Goal: Navigation & Orientation: Find specific page/section

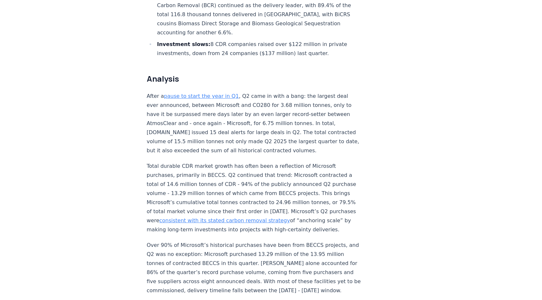
scroll to position [394, 0]
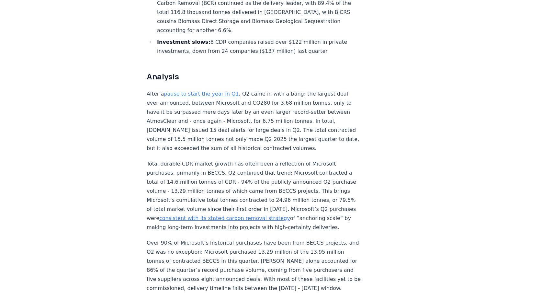
drag, startPoint x: 147, startPoint y: 135, endPoint x: 250, endPoint y: 200, distance: 122.1
click at [250, 201] on p "Total durable CDR market growth has often been a reflection of Microsoft purcha…" at bounding box center [254, 195] width 214 height 73
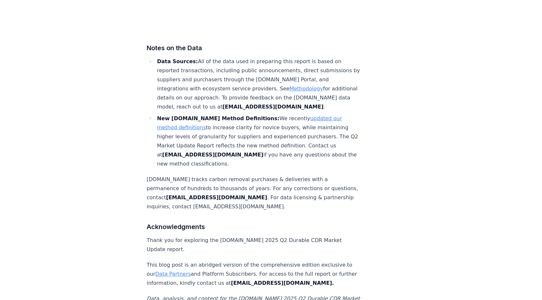
scroll to position [4140, 0]
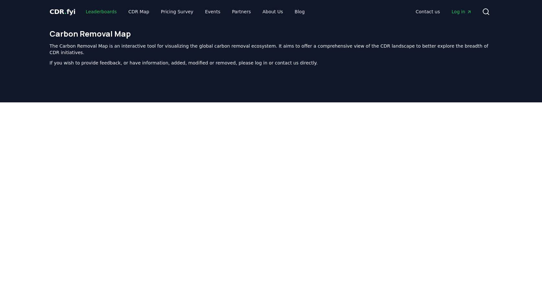
click at [93, 13] on link "Leaderboards" at bounding box center [101, 12] width 41 height 12
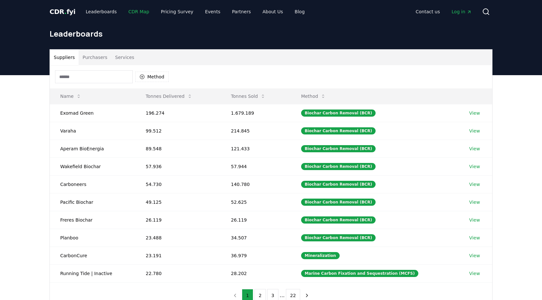
click at [128, 11] on link "CDR Map" at bounding box center [138, 12] width 31 height 12
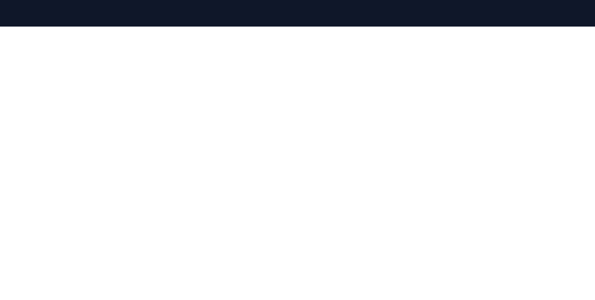
scroll to position [78, 0]
